Goal: Transaction & Acquisition: Purchase product/service

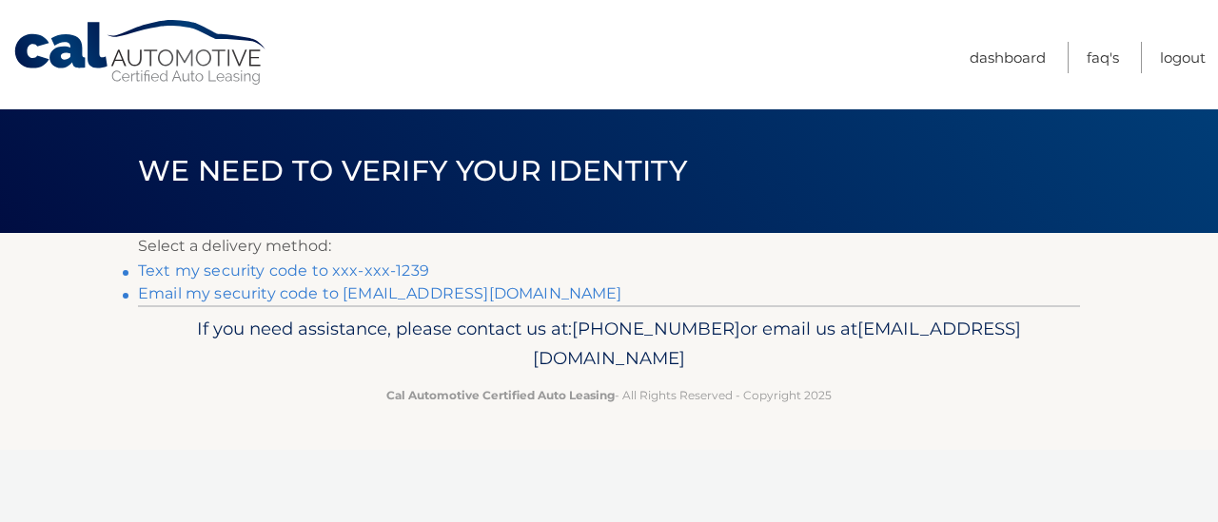
click at [308, 274] on link "Text my security code to xxx-xxx-1239" at bounding box center [283, 271] width 291 height 18
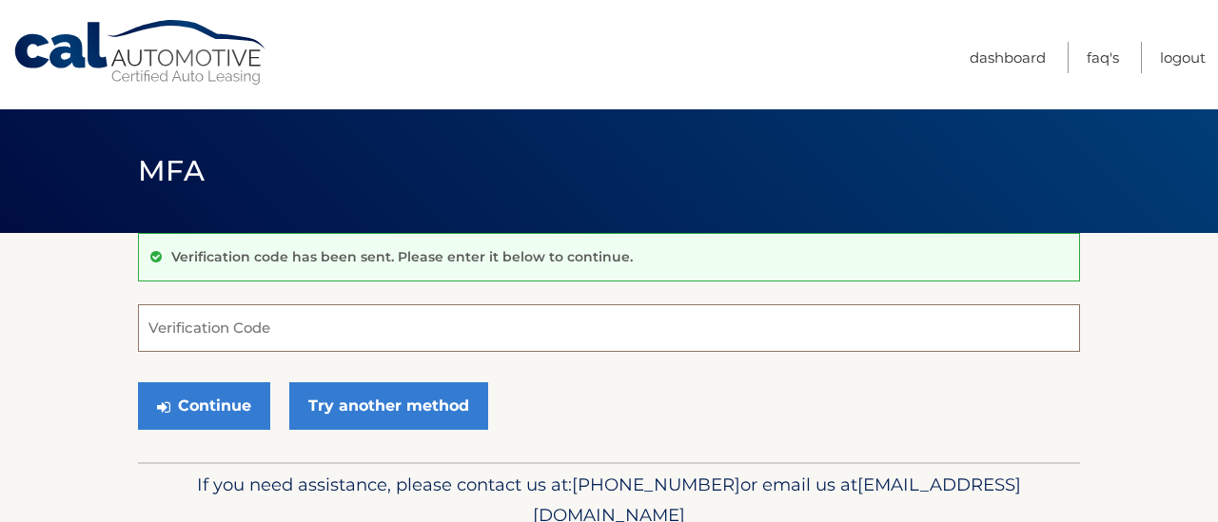
click at [261, 324] on input "Verification Code" at bounding box center [609, 328] width 942 height 48
type input "597860"
click at [138, 382] on button "Continue" at bounding box center [204, 406] width 132 height 48
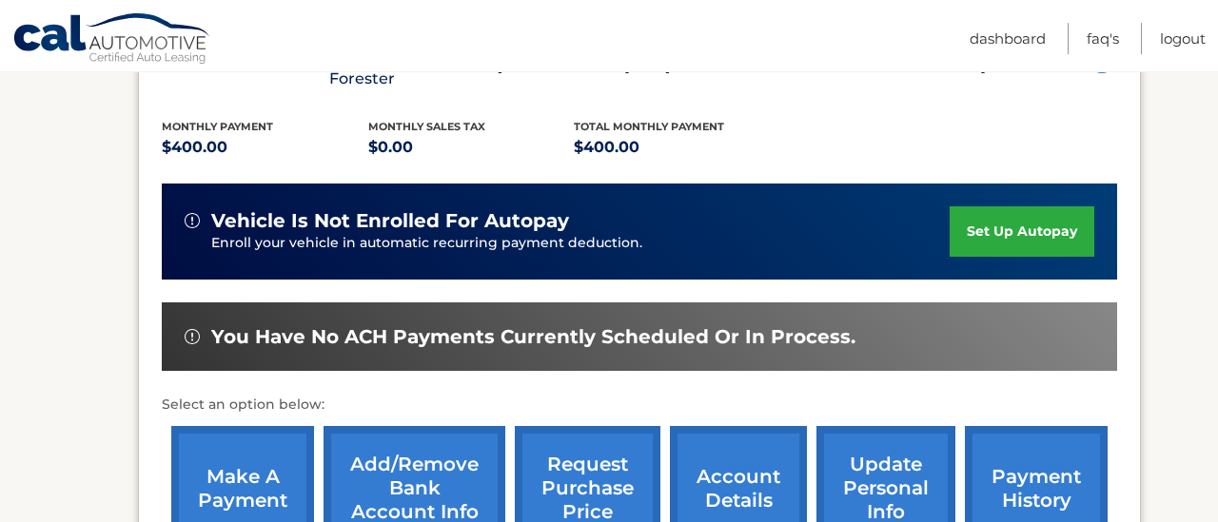
scroll to position [457, 0]
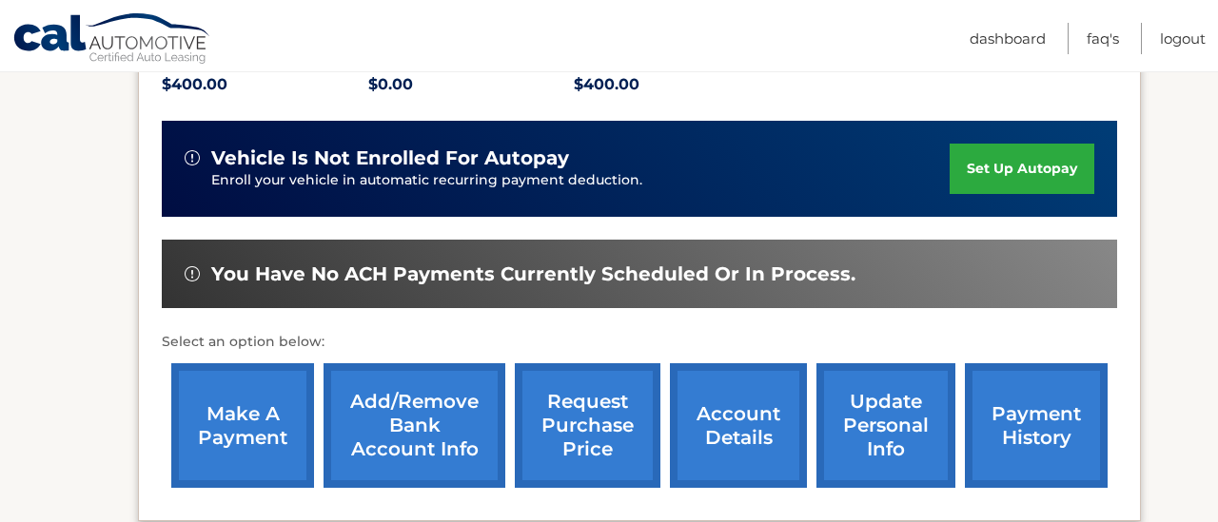
click at [249, 421] on link "make a payment" at bounding box center [242, 425] width 143 height 125
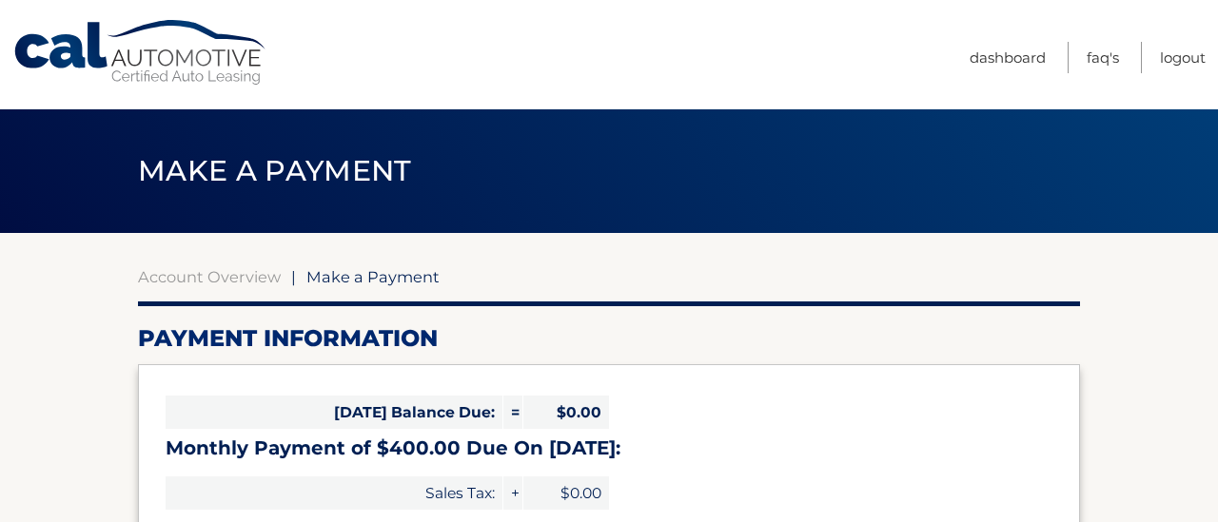
select select "YWQ1Y2VjODUtYTVjOS00OWJmLTlhNWQtZTU3ZDRmYWJiODZm"
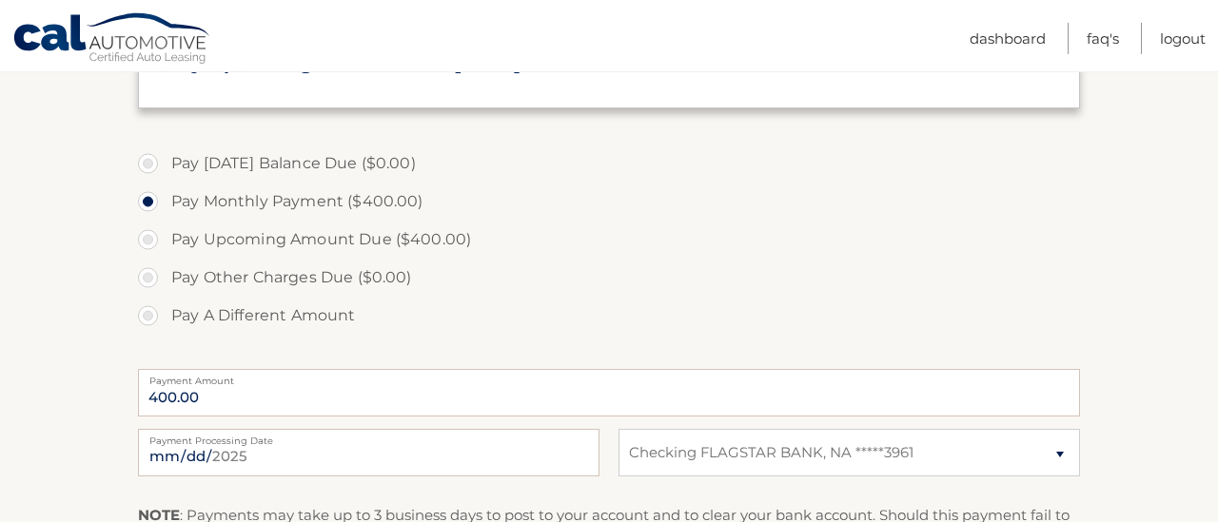
scroll to position [571, 0]
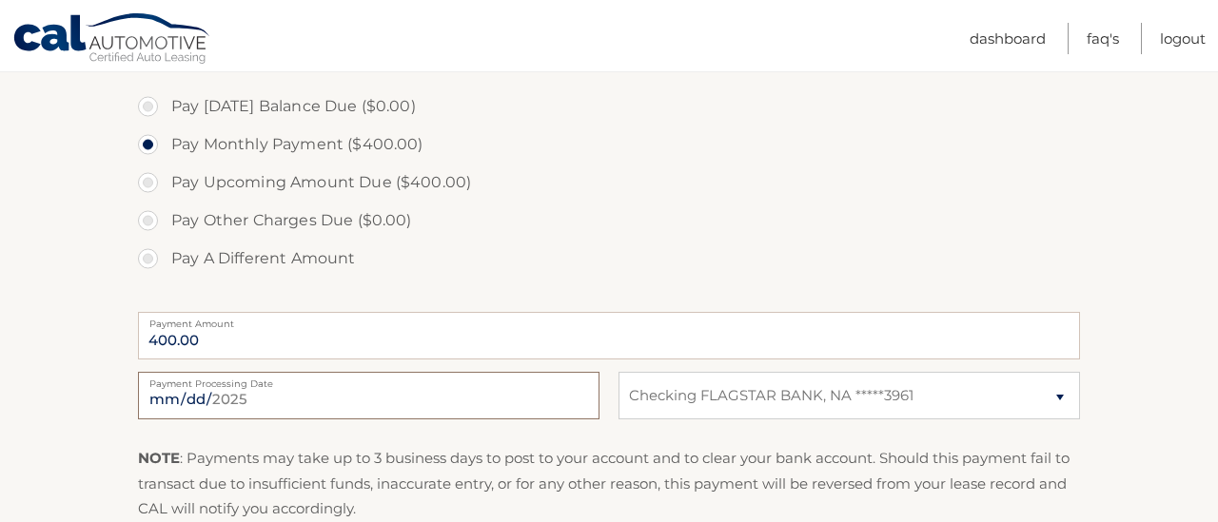
click at [577, 420] on input "2025-08-20" at bounding box center [368, 396] width 461 height 48
type input "2025-09-02"
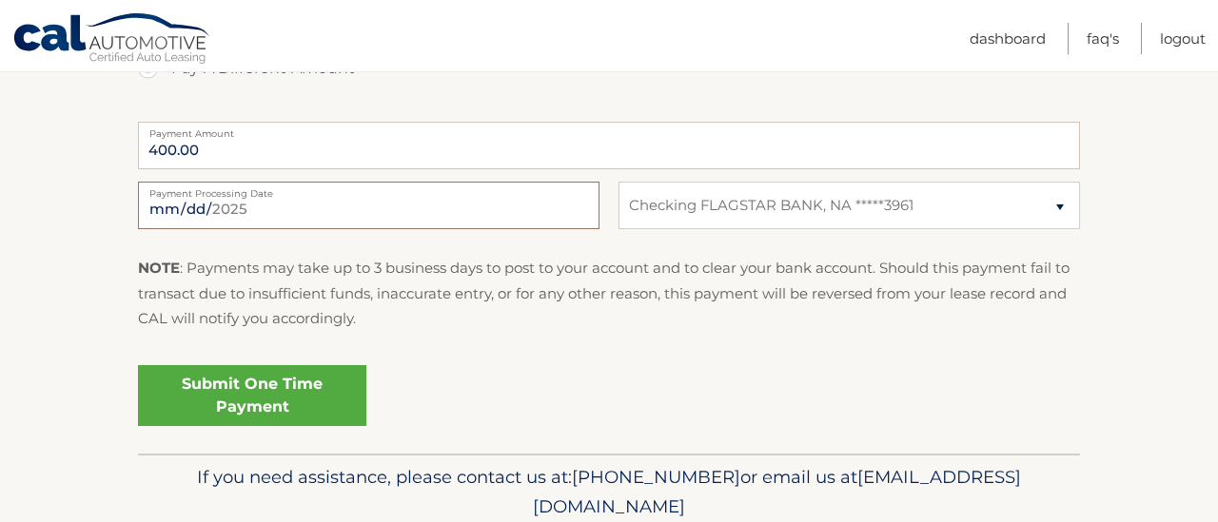
scroll to position [799, 0]
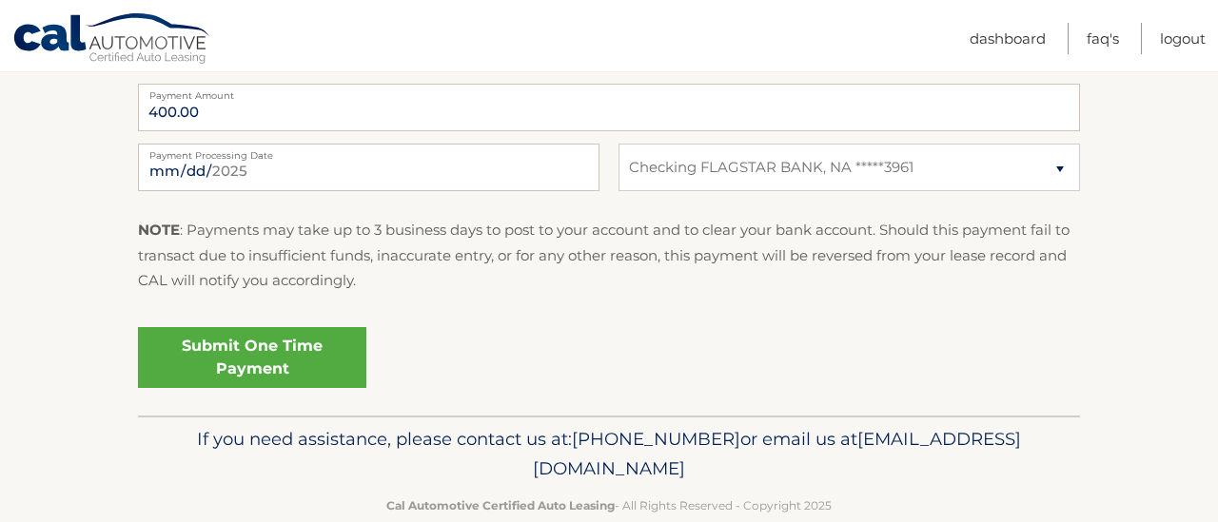
click at [248, 388] on link "Submit One Time Payment" at bounding box center [252, 357] width 228 height 61
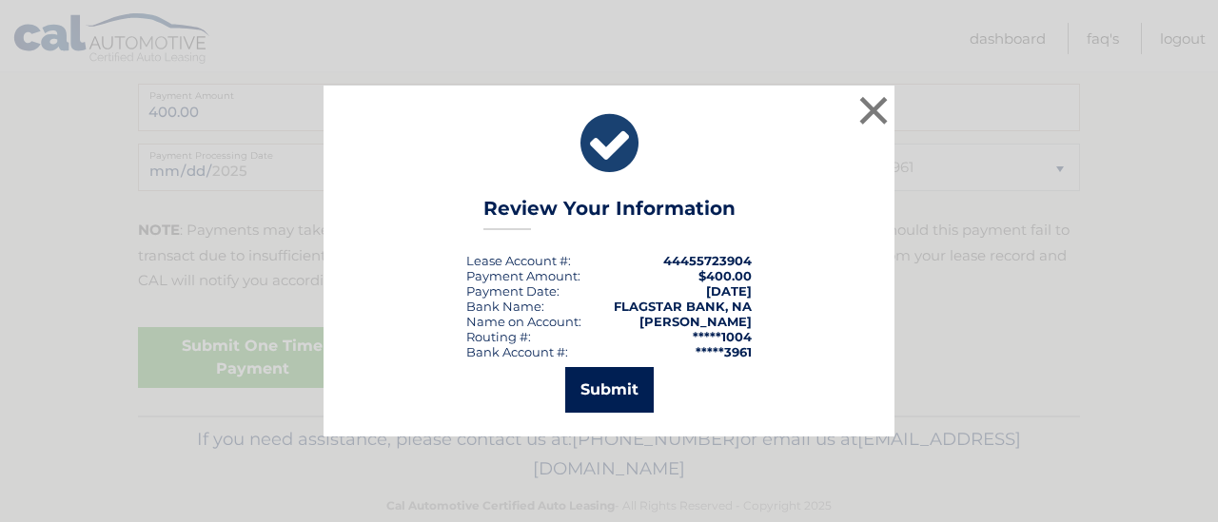
click at [619, 397] on button "Submit" at bounding box center [609, 390] width 88 height 46
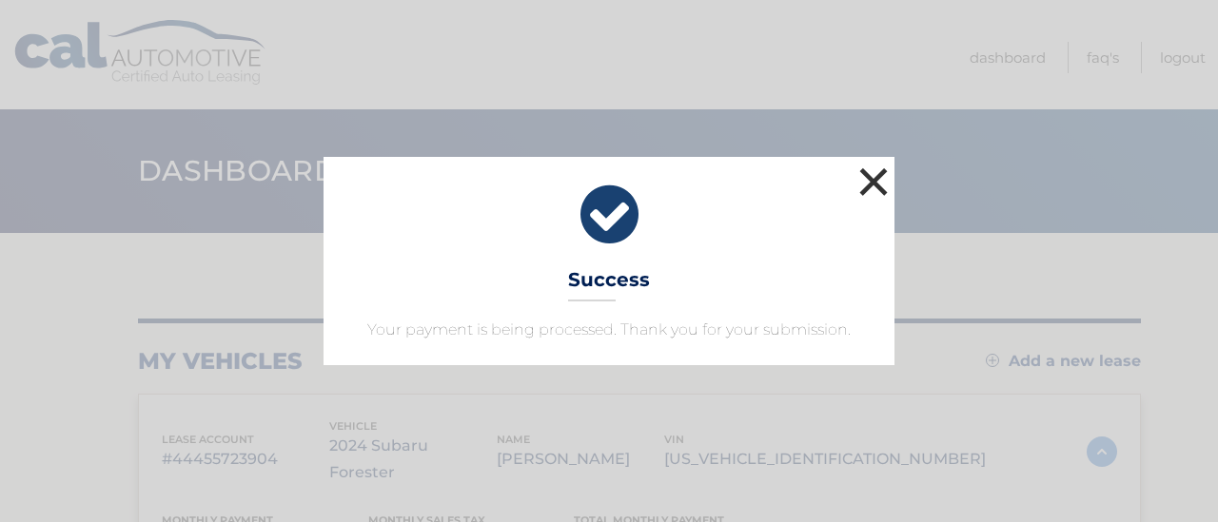
click at [872, 163] on button "×" at bounding box center [873, 182] width 38 height 38
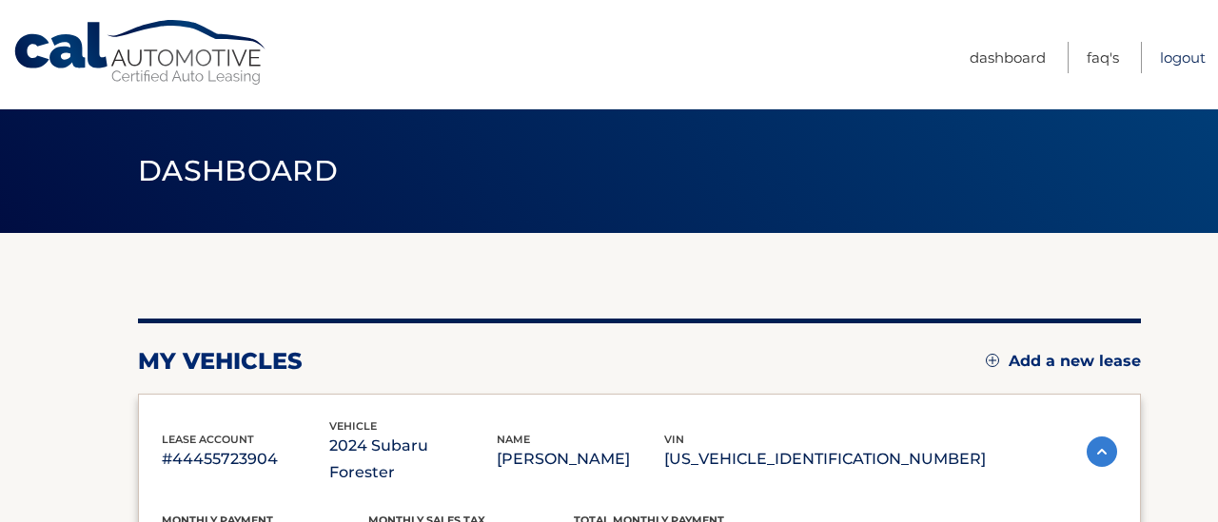
click at [1160, 59] on link "Logout" at bounding box center [1183, 57] width 46 height 31
